Goal: Use online tool/utility: Utilize a website feature to perform a specific function

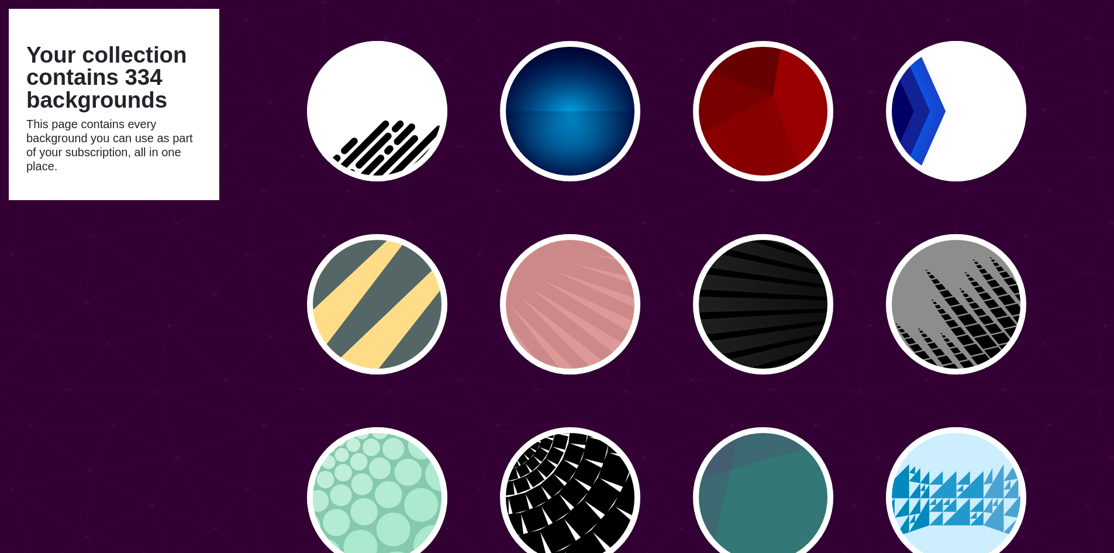
scroll to position [2047, 0]
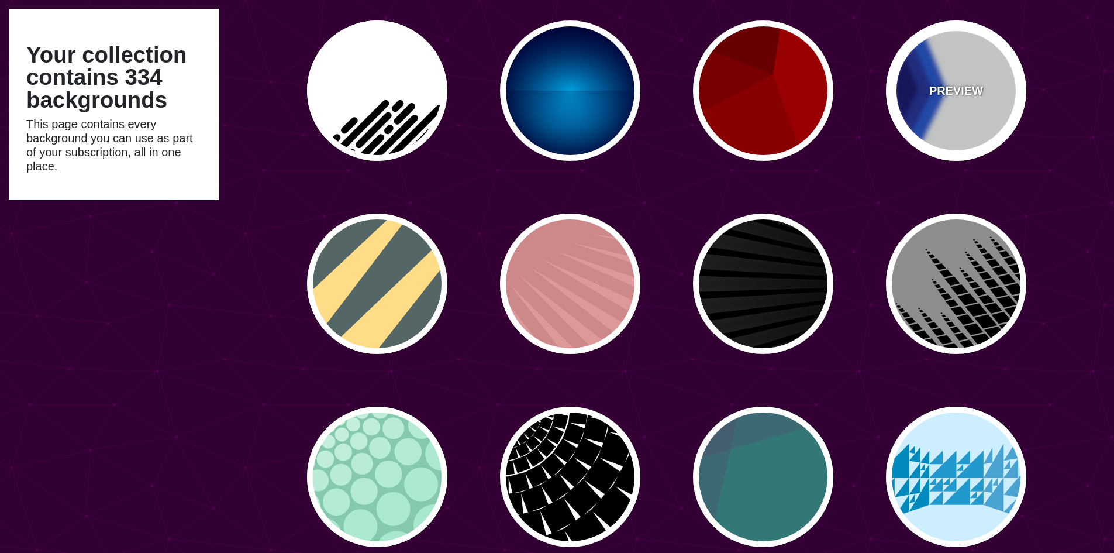
click at [952, 75] on div "PREVIEW" at bounding box center [956, 90] width 140 height 140
type input "#FFFFFF"
type input "#000066"
type input "#0066FF"
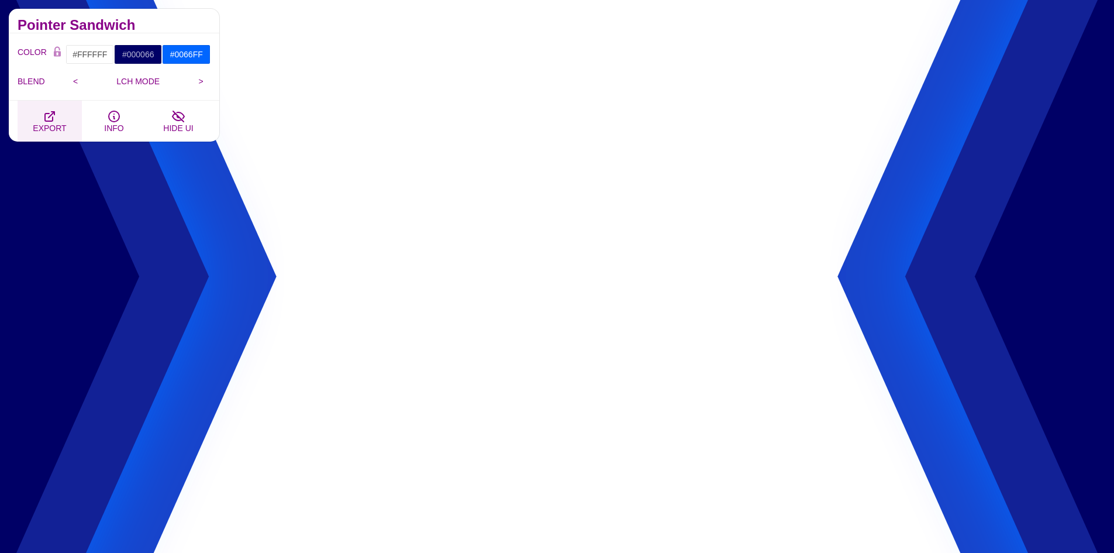
click at [52, 123] on span "EXPORT" at bounding box center [49, 127] width 33 height 9
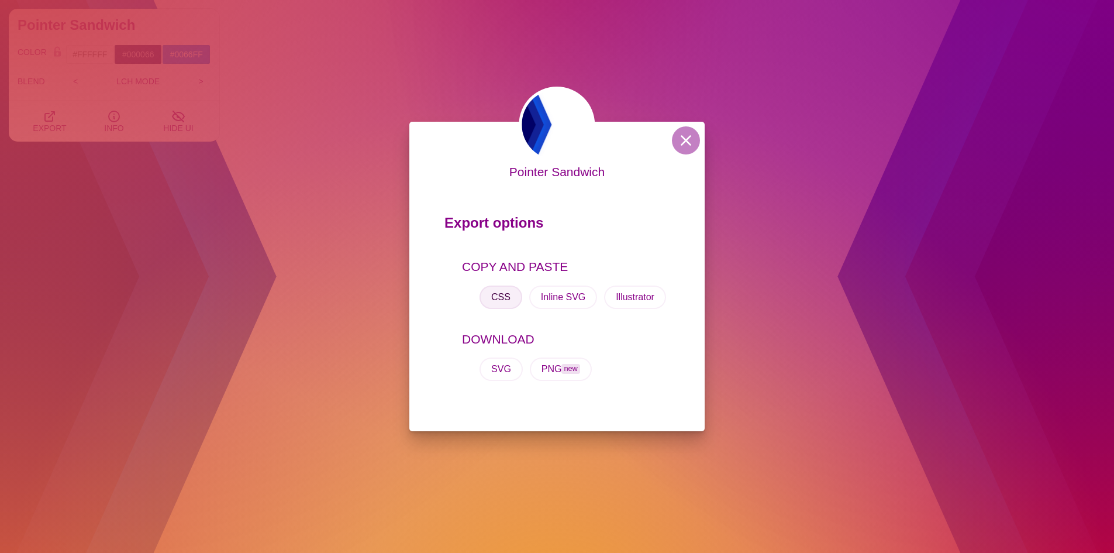
click at [504, 302] on button "CSS" at bounding box center [501, 296] width 43 height 23
click at [498, 297] on button "CSS" at bounding box center [501, 296] width 43 height 23
click at [693, 135] on button at bounding box center [686, 140] width 28 height 28
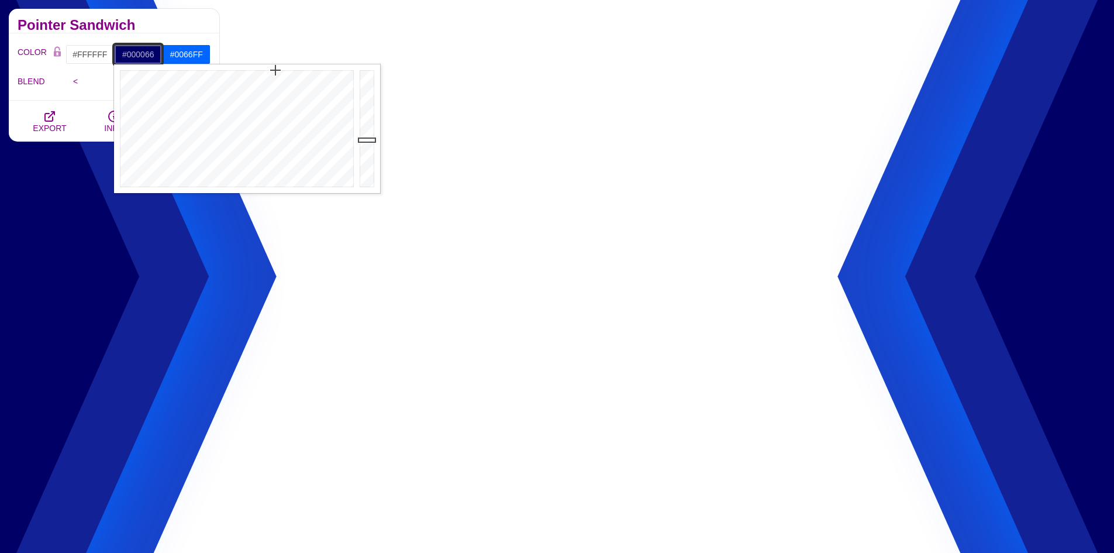
click at [139, 54] on input "#000066" at bounding box center [138, 54] width 49 height 20
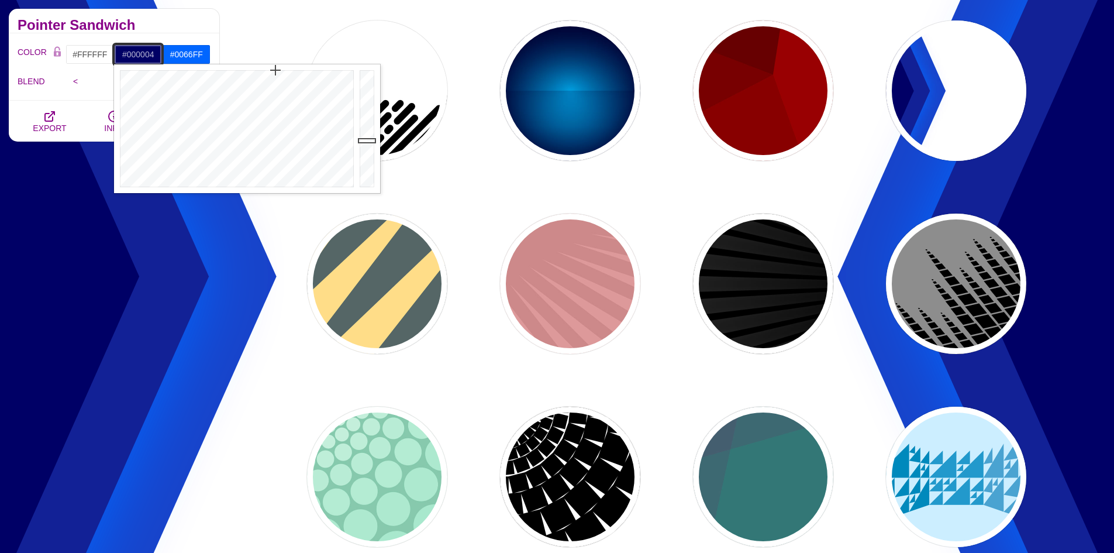
type input "#000000"
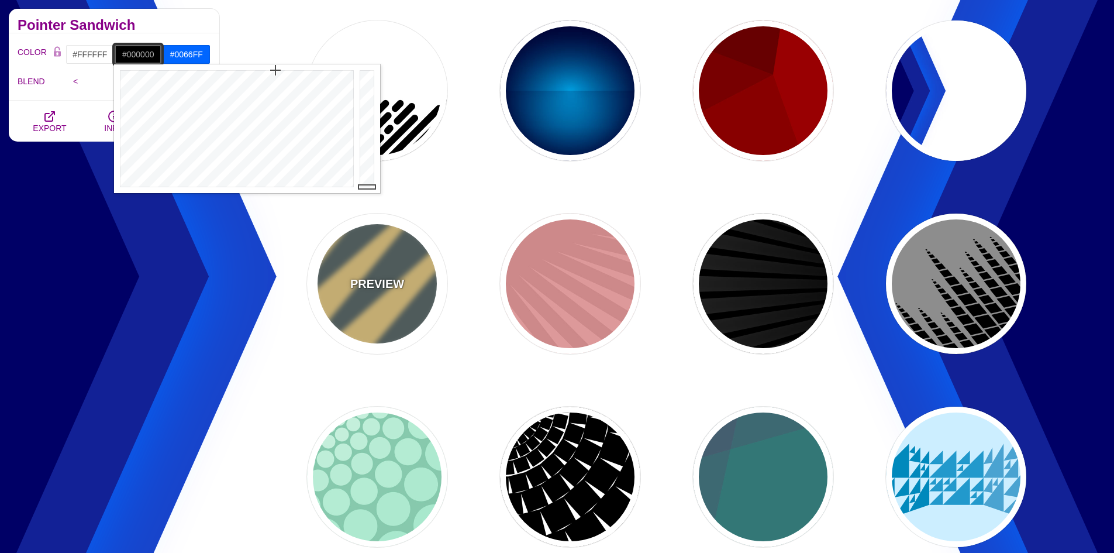
drag, startPoint x: 370, startPoint y: 140, endPoint x: 370, endPoint y: 218, distance: 77.8
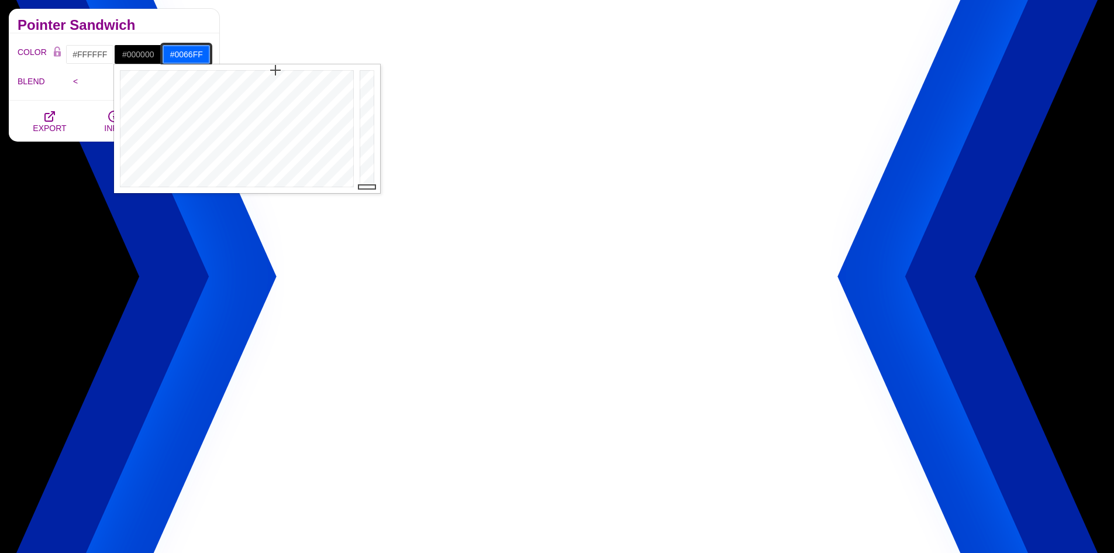
click at [194, 51] on input "#0066FF" at bounding box center [186, 54] width 49 height 20
drag, startPoint x: 205, startPoint y: 53, endPoint x: 140, endPoint y: 53, distance: 64.3
click at [140, 53] on div "#FFFFFF #000000 #0066FF #444444 #555555 #666666 #777777 #888888 #999999" at bounding box center [138, 54] width 145 height 20
click at [202, 55] on input "#0066FF" at bounding box center [186, 54] width 49 height 20
drag, startPoint x: 172, startPoint y: 54, endPoint x: 228, endPoint y: 54, distance: 55.6
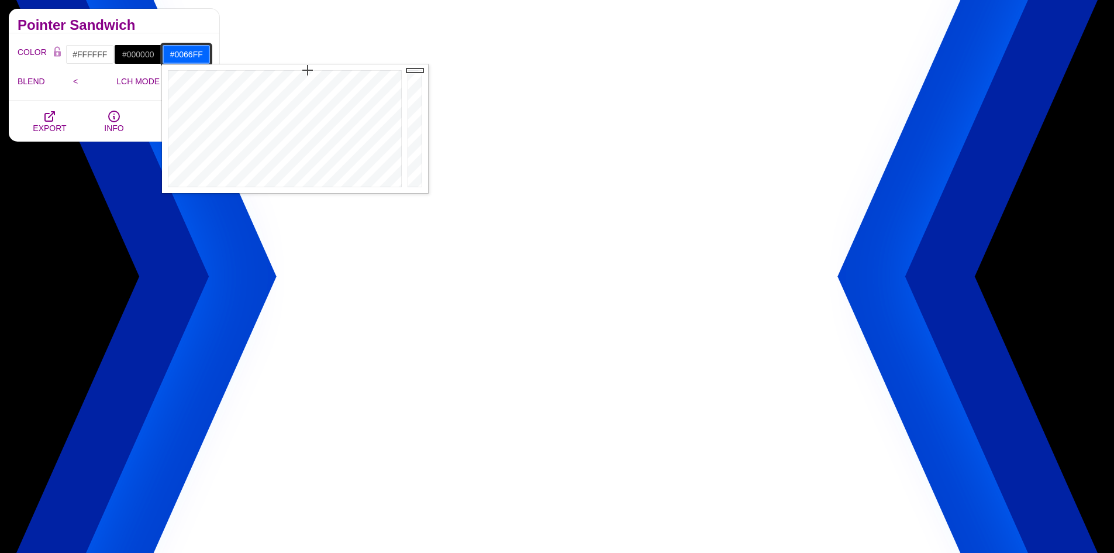
paste input "dd0a2b"
type input "#DD0A2B"
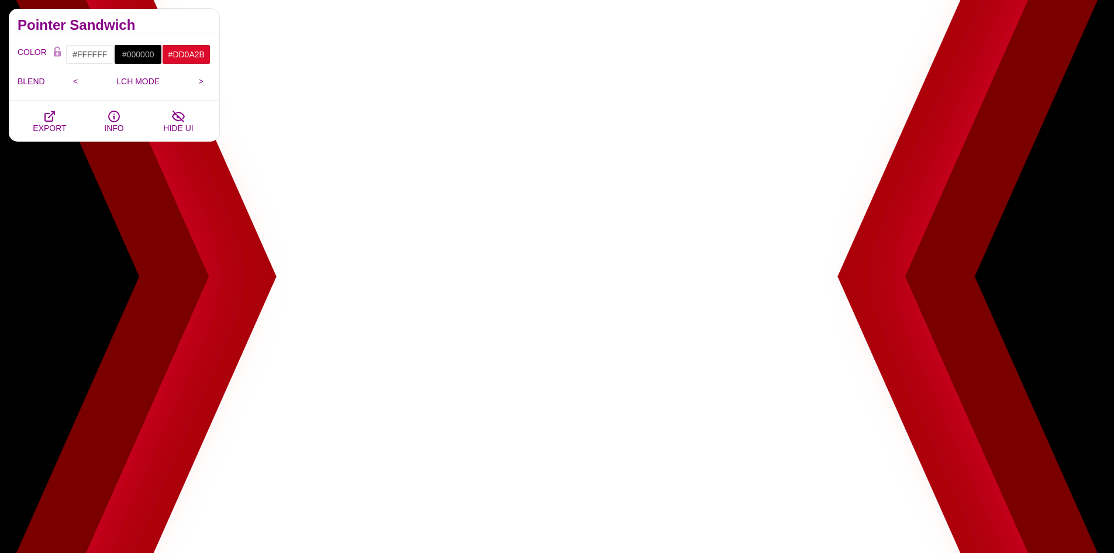
click at [188, 18] on div "Pointer Sandwich" at bounding box center [114, 21] width 211 height 25
click at [50, 123] on span "EXPORT" at bounding box center [49, 127] width 33 height 9
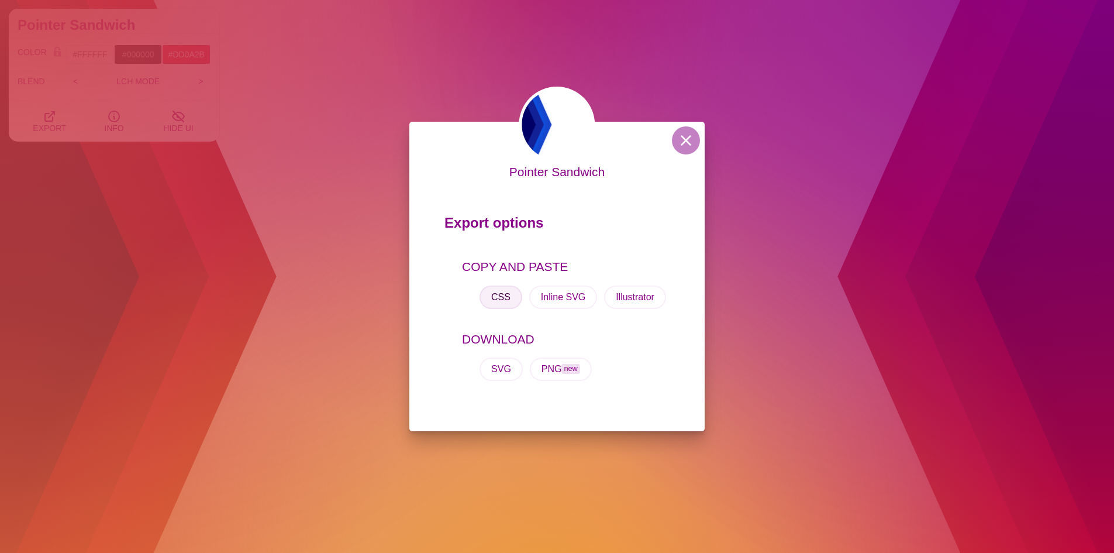
click at [514, 301] on button "CSS" at bounding box center [501, 296] width 43 height 23
